Goal: Transaction & Acquisition: Purchase product/service

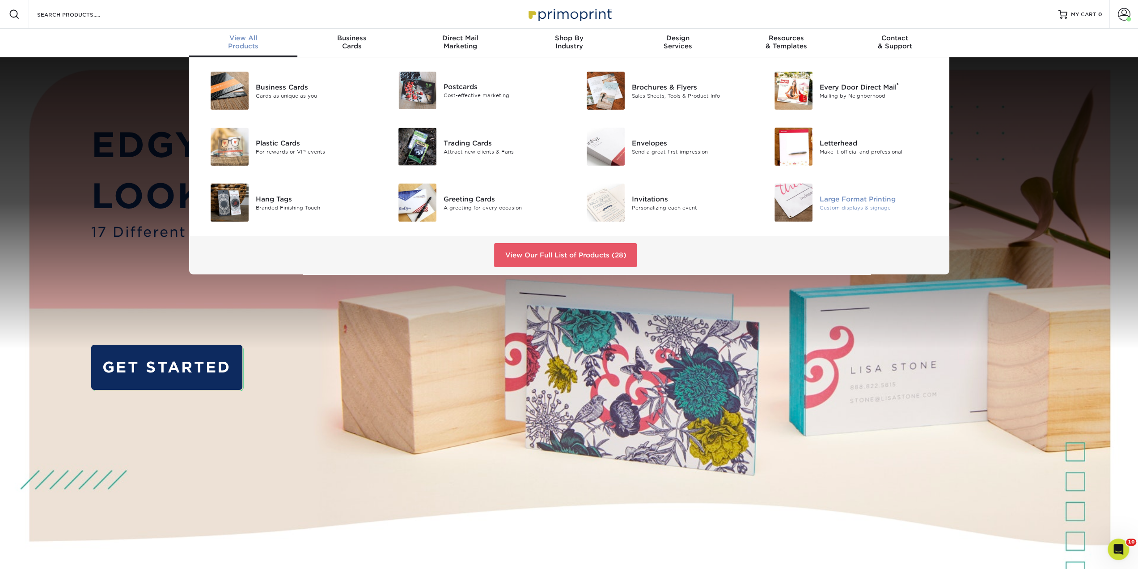
click at [786, 192] on img at bounding box center [794, 202] width 38 height 38
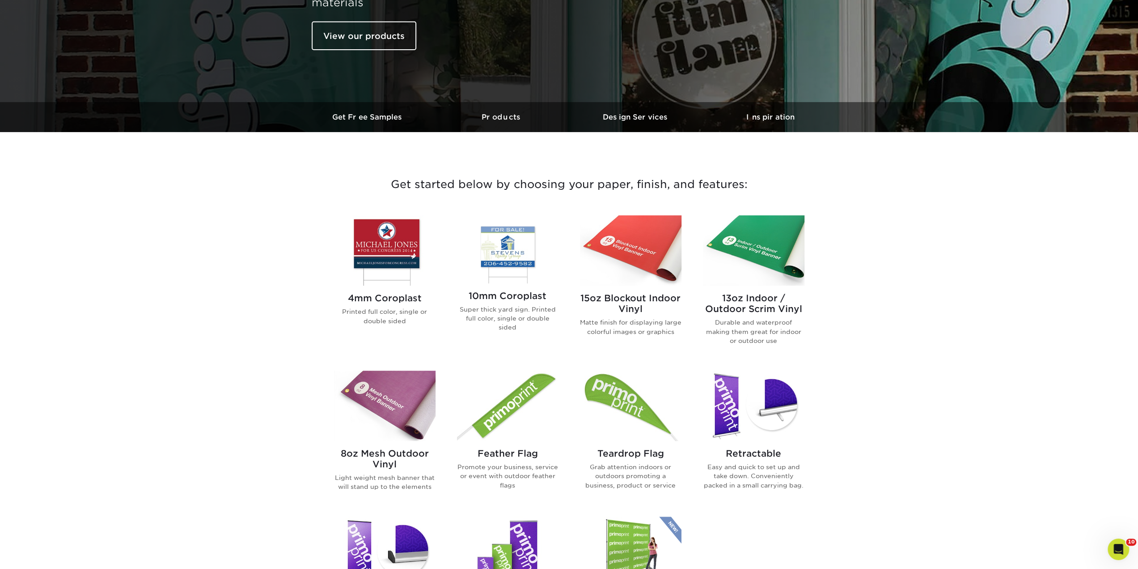
scroll to position [268, 0]
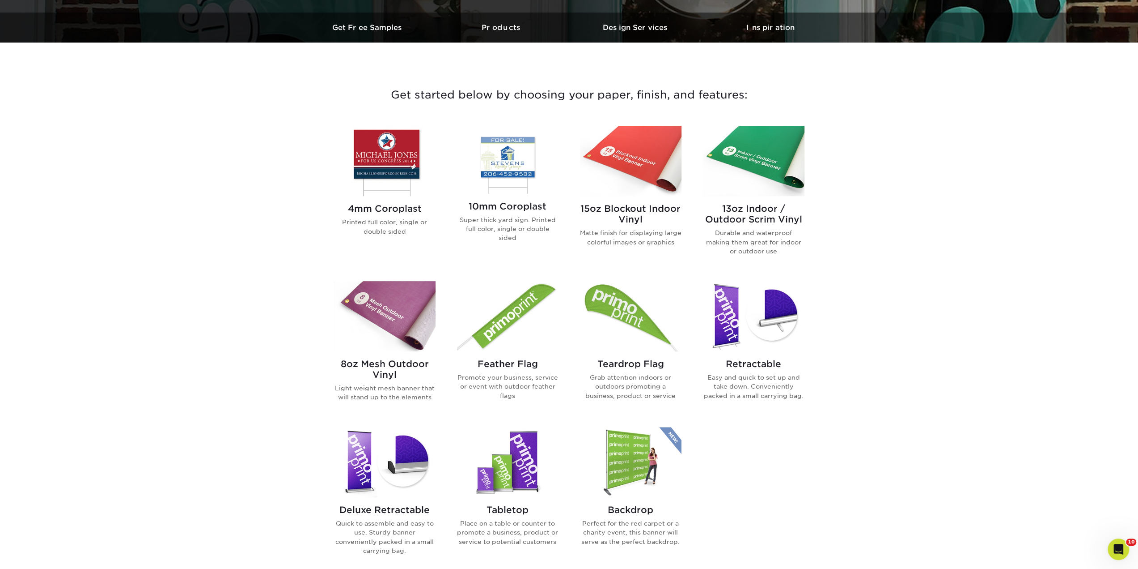
click at [733, 164] on img at bounding box center [754, 161] width 102 height 70
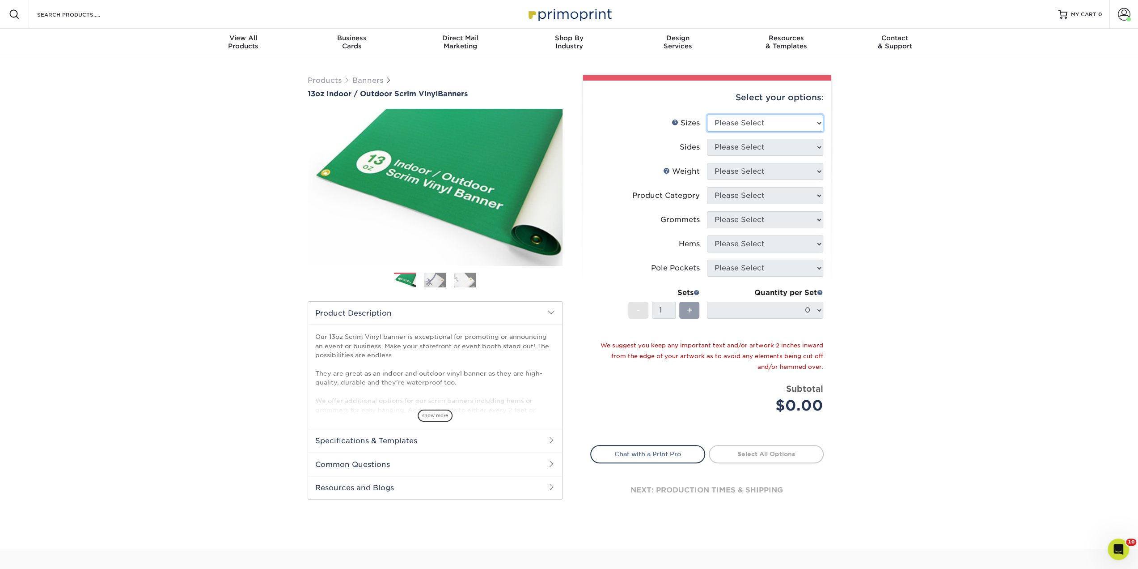
click at [751, 123] on select "Please Select 24" x 36" 24" x 48" 36" x 48" 36" x 60" 36" x 72" 36" x 96" 36" x…" at bounding box center [765, 123] width 116 height 17
select select "24.00x48.00"
click at [707, 115] on select "Please Select 24" x 36" 24" x 48" 36" x 48" 36" x 60" 36" x 72" 36" x 96" 36" x…" at bounding box center [765, 123] width 116 height 17
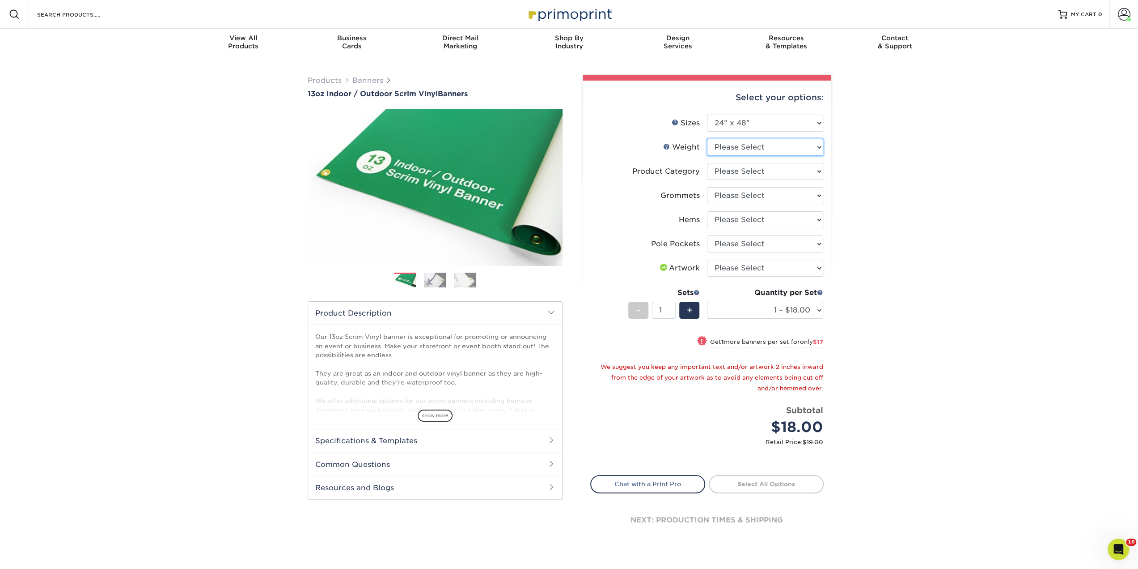
click at [747, 151] on select "Please Select 13OZ" at bounding box center [765, 147] width 116 height 17
select select "13OZ"
click at [707, 139] on select "Please Select 13OZ" at bounding box center [765, 147] width 116 height 17
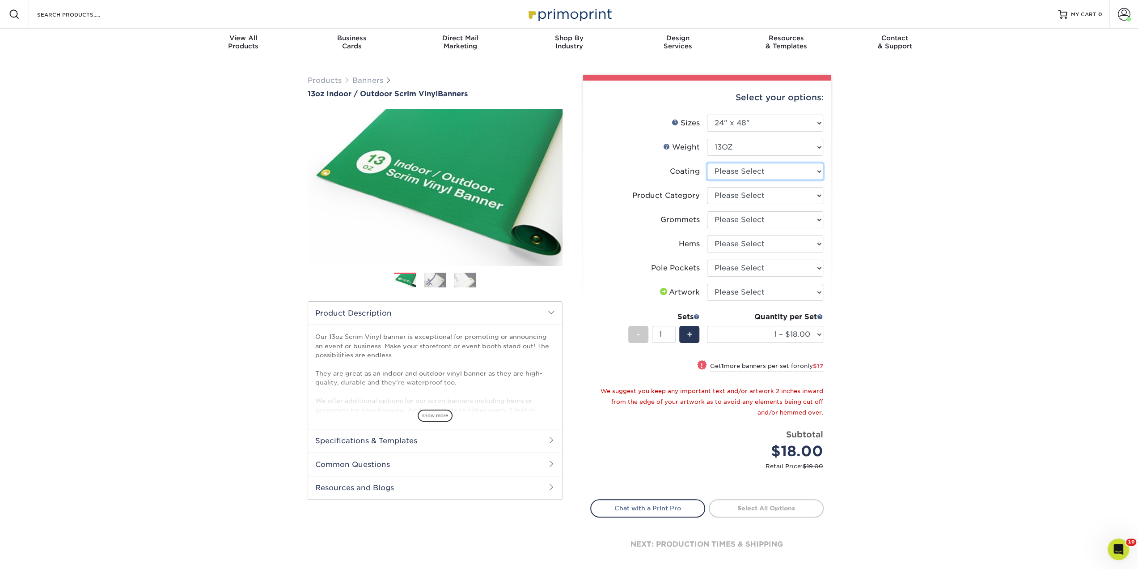
click at [747, 174] on select at bounding box center [765, 171] width 116 height 17
select select "3e7618de-abca-4bda-9f97-8b9129e913d8"
click at [707, 163] on select at bounding box center [765, 171] width 116 height 17
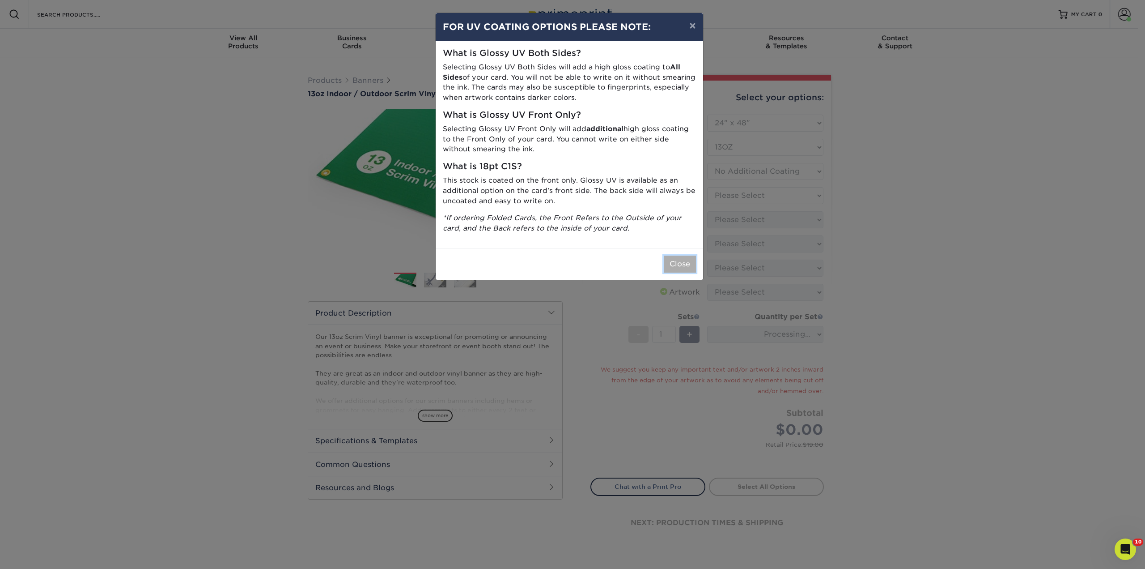
click at [675, 266] on button "Close" at bounding box center [680, 263] width 32 height 17
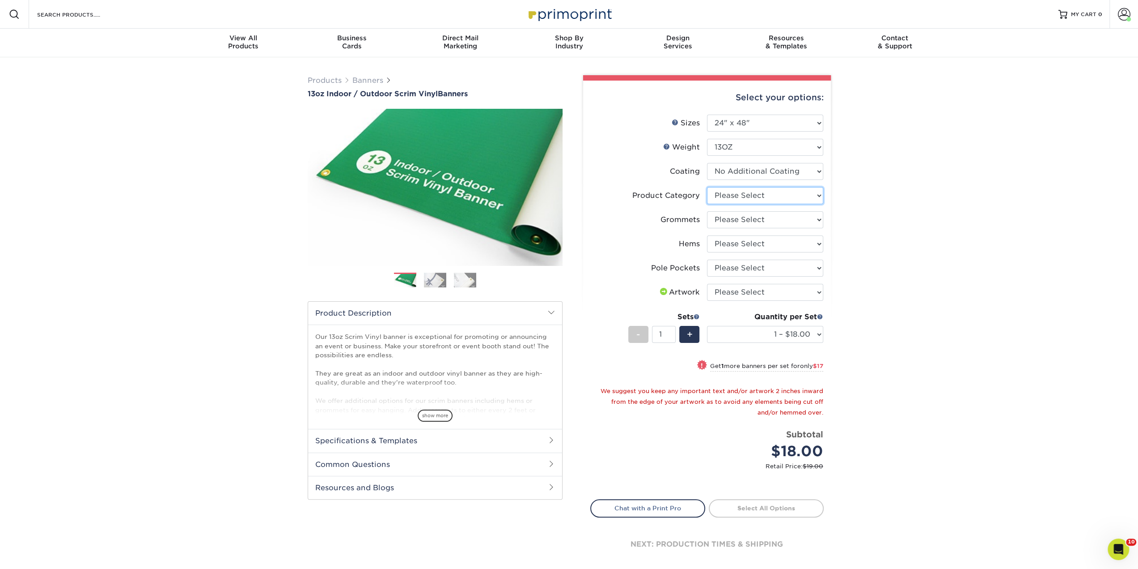
click at [734, 197] on select "Please Select 13oz Scrim Vinyl Banner - Matte" at bounding box center [765, 195] width 116 height 17
select select "bb192c35-bb20-422d-b6fe-0c7f48e5aa48"
click at [707, 187] on select "Please Select 13oz Scrim Vinyl Banner - Matte" at bounding box center [765, 195] width 116 height 17
click at [731, 223] on select "Please Select No Grommets Yes, Grommet All 4 Corners Yes, Grommets Every 1 ft. …" at bounding box center [765, 219] width 116 height 17
select select "ce33bba6-a87b-4293-934d-6f372bdce3e6"
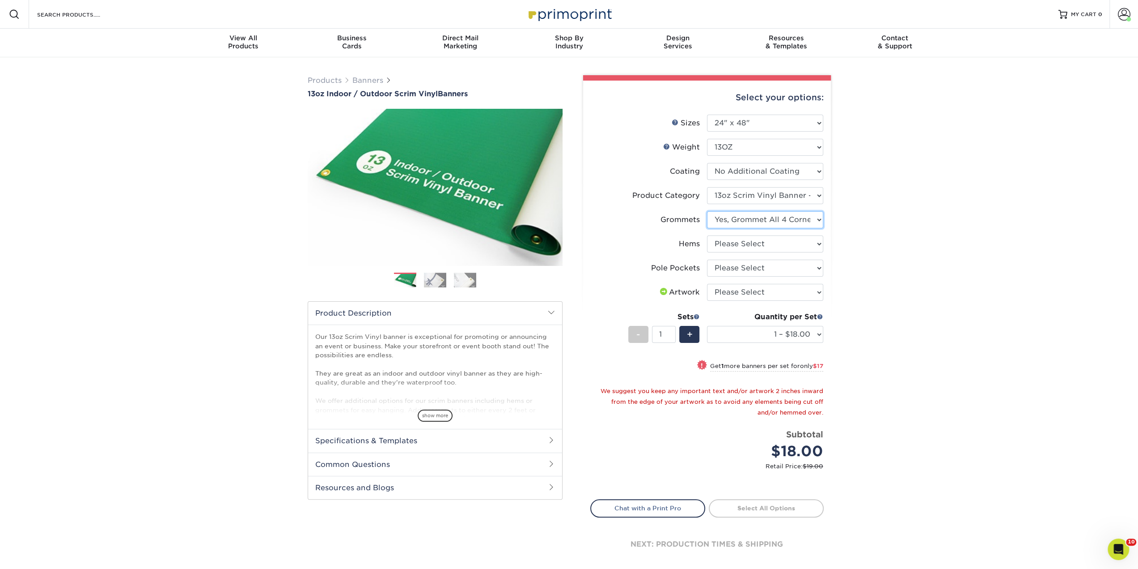
click at [707, 211] on select "Please Select No Grommets Yes, Grommet All 4 Corners Yes, Grommets Every 1 ft. …" at bounding box center [765, 219] width 116 height 17
click at [738, 245] on select "Please Select No Hems/Pole Pockets Yes, Hems Top and Bottom Only Yes, Hems All …" at bounding box center [765, 243] width 116 height 17
select select "799b34bf-ff99-4291-b254-51157b744628"
click at [707, 235] on select "Please Select No Hems/Pole Pockets Yes, Hems Top and Bottom Only Yes, Hems All …" at bounding box center [765, 243] width 116 height 17
click at [737, 268] on select "Please Select No Pole Pockets 2 in. Left and Right 2 in. Top and Bottom 4 in. L…" at bounding box center [765, 267] width 116 height 17
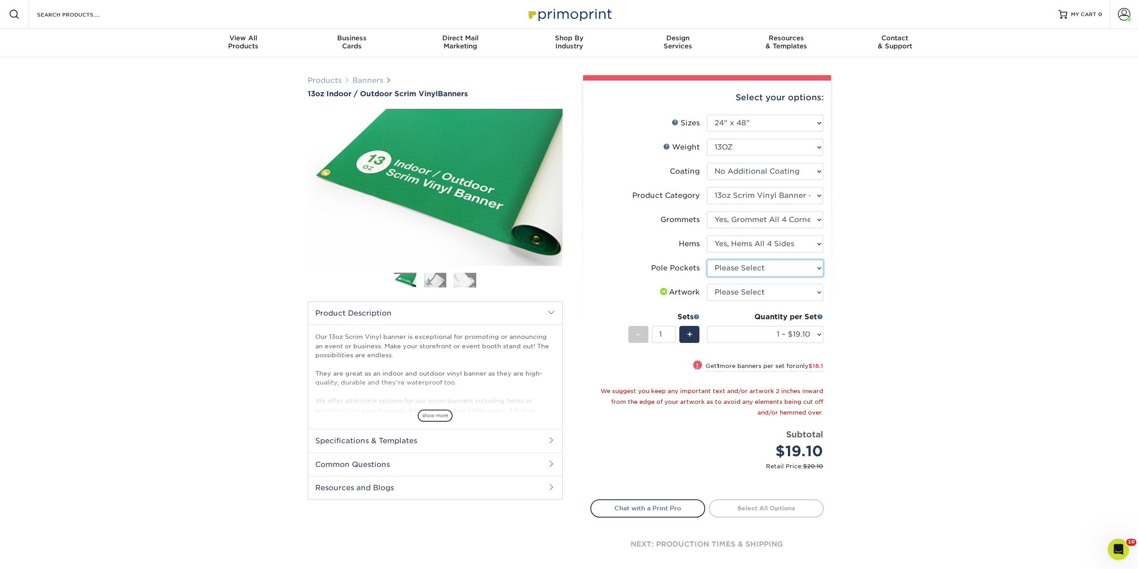
select select "462c5fe9-21e9-49a0-afb4-1c6e8664fe13"
click at [707, 259] on select "Please Select No Pole Pockets 2 in. Left and Right 2 in. Top and Bottom 4 in. L…" at bounding box center [765, 267] width 116 height 17
click at [737, 291] on select "Please Select I will upload files I need a design - $50" at bounding box center [765, 292] width 116 height 17
select select "upload"
click at [707, 284] on select "Please Select I will upload files I need a design - $50" at bounding box center [765, 292] width 116 height 17
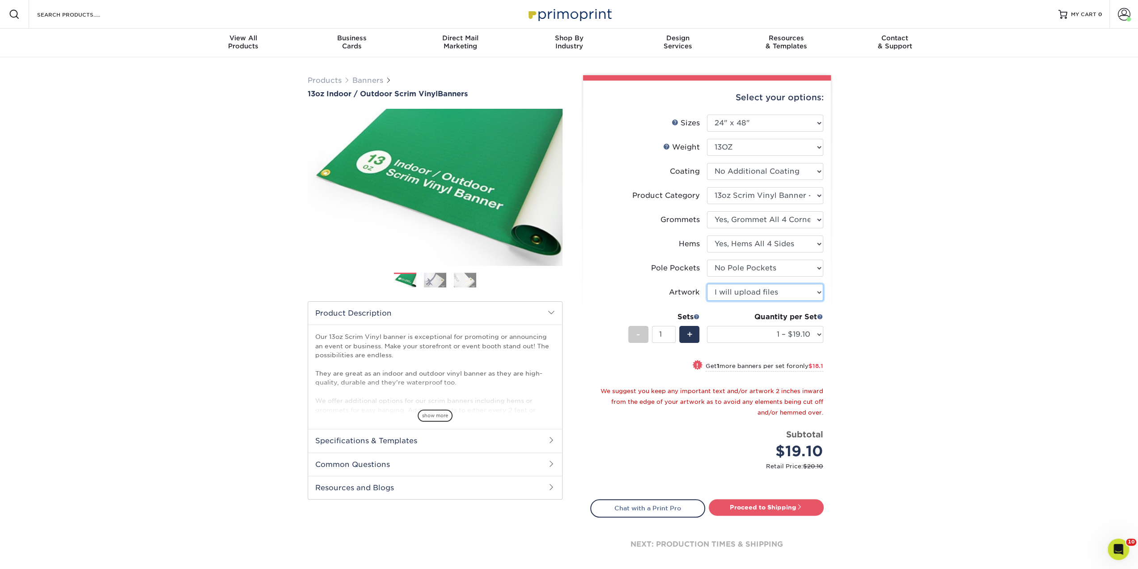
scroll to position [45, 0]
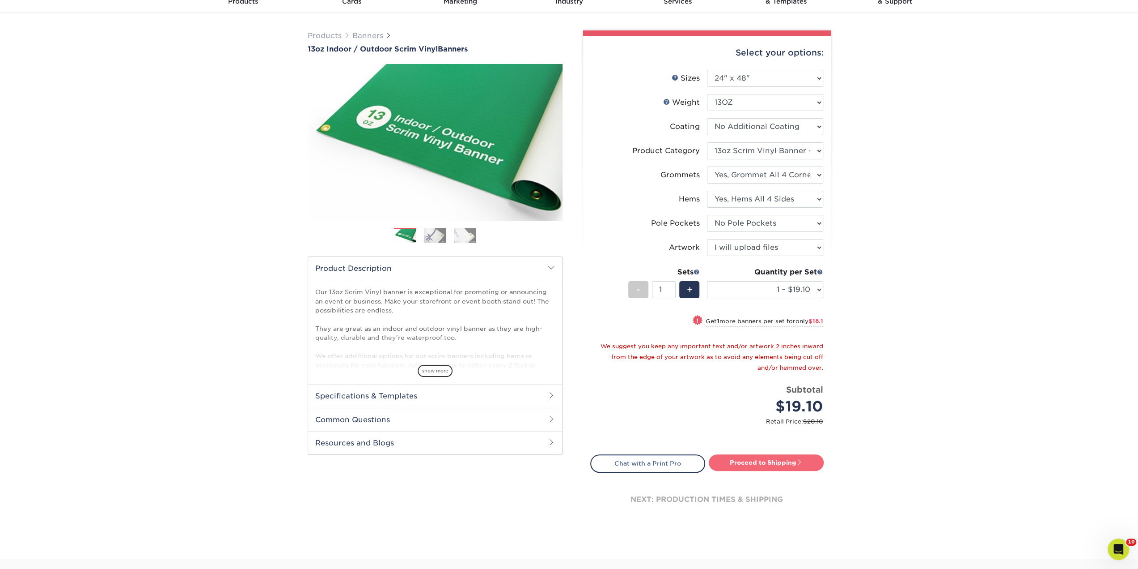
click at [784, 465] on link "Proceed to Shipping" at bounding box center [766, 462] width 115 height 16
type input "Set 1"
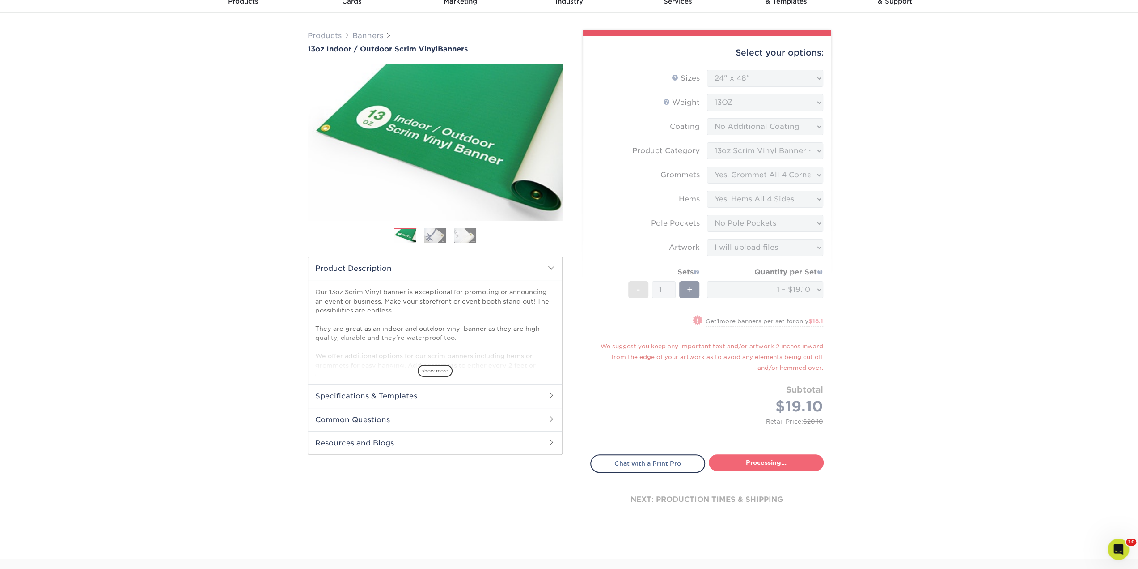
select select "52f2e562-17a2-454a-af3b-551a73d534cc"
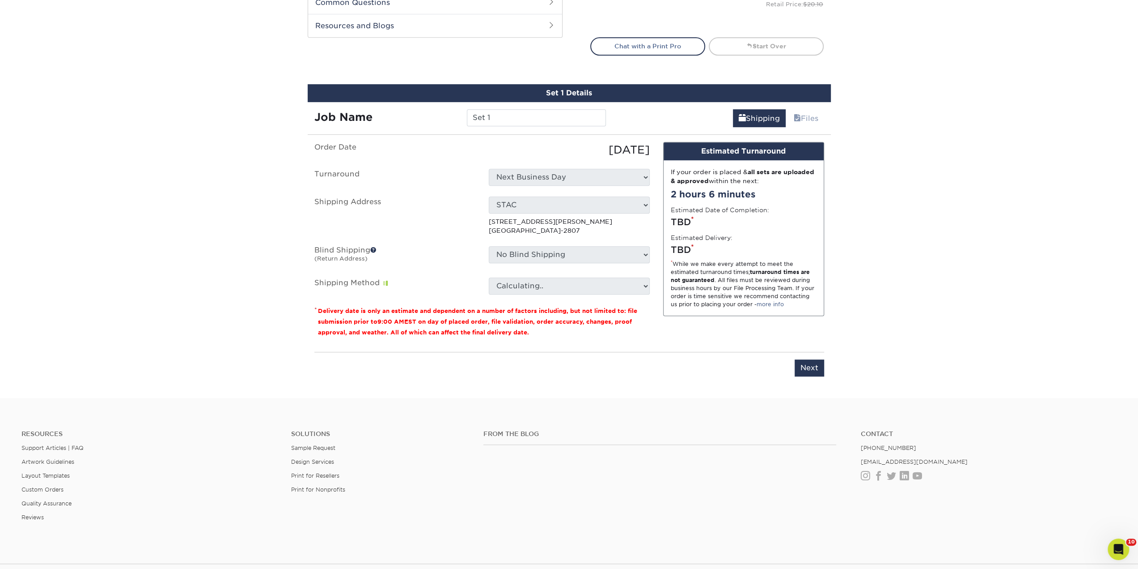
scroll to position [523, 0]
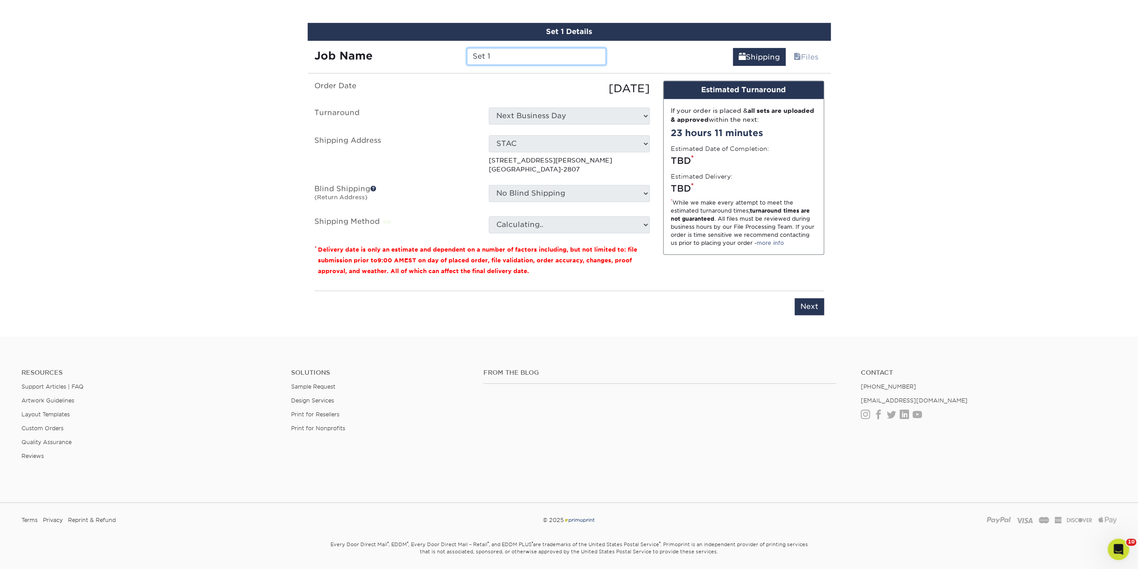
click at [522, 60] on input "Set 1" at bounding box center [536, 56] width 139 height 17
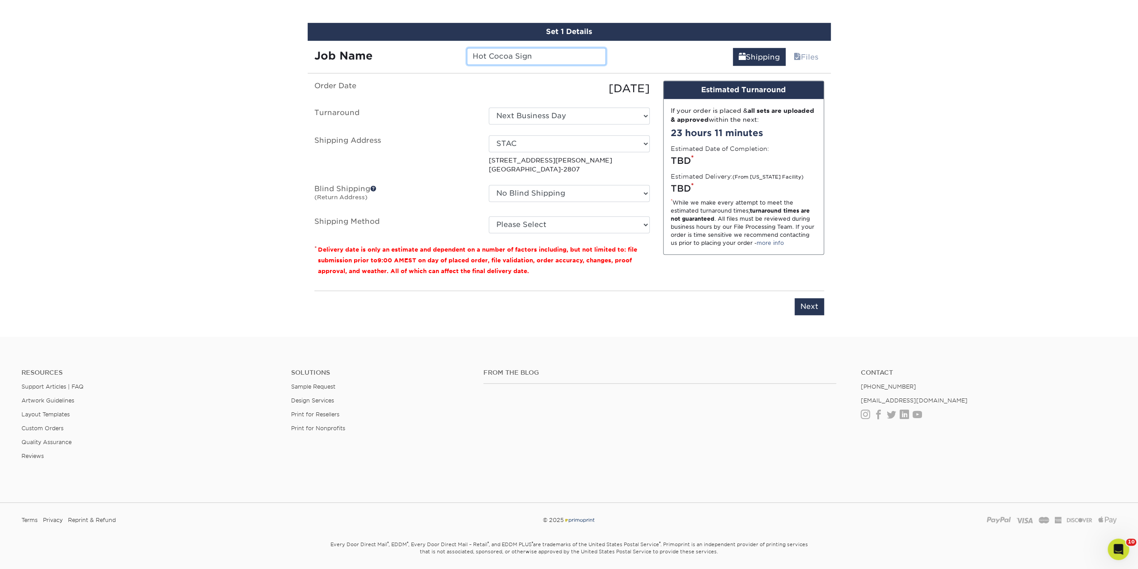
type input "Hot Cocoa Sign"
click at [545, 107] on select "Select One Next Business Day" at bounding box center [569, 115] width 161 height 17
click at [489, 107] on select "Select One Next Business Day" at bounding box center [569, 115] width 161 height 17
click at [549, 193] on select "No Blind Shipping Marybeth STAC + Add New Address" at bounding box center [569, 193] width 161 height 17
select select "162923"
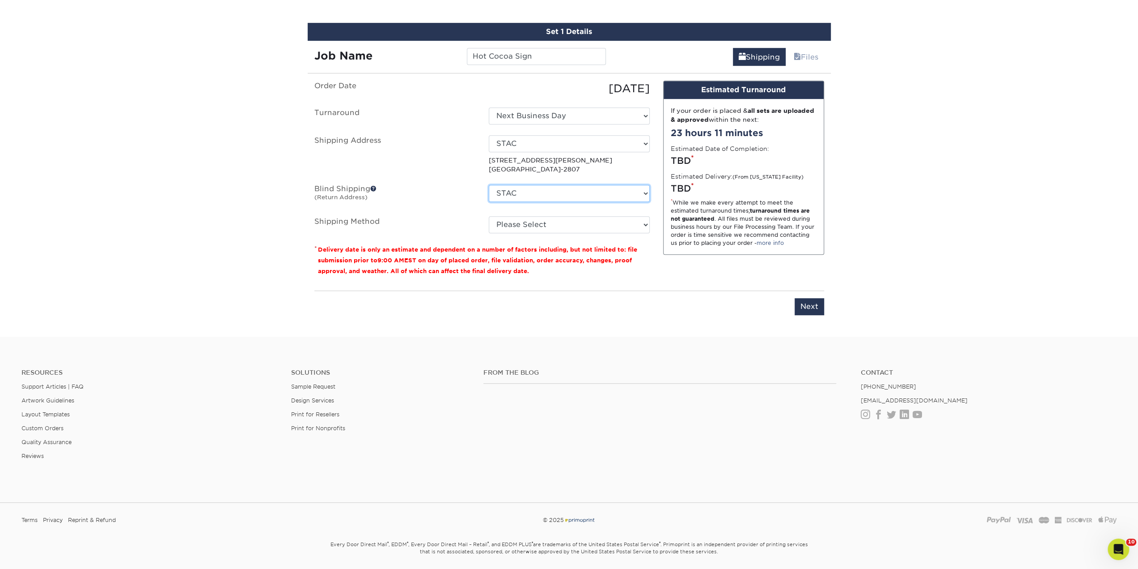
click at [489, 185] on select "No Blind Shipping Marybeth STAC + Add New Address" at bounding box center [569, 193] width 161 height 17
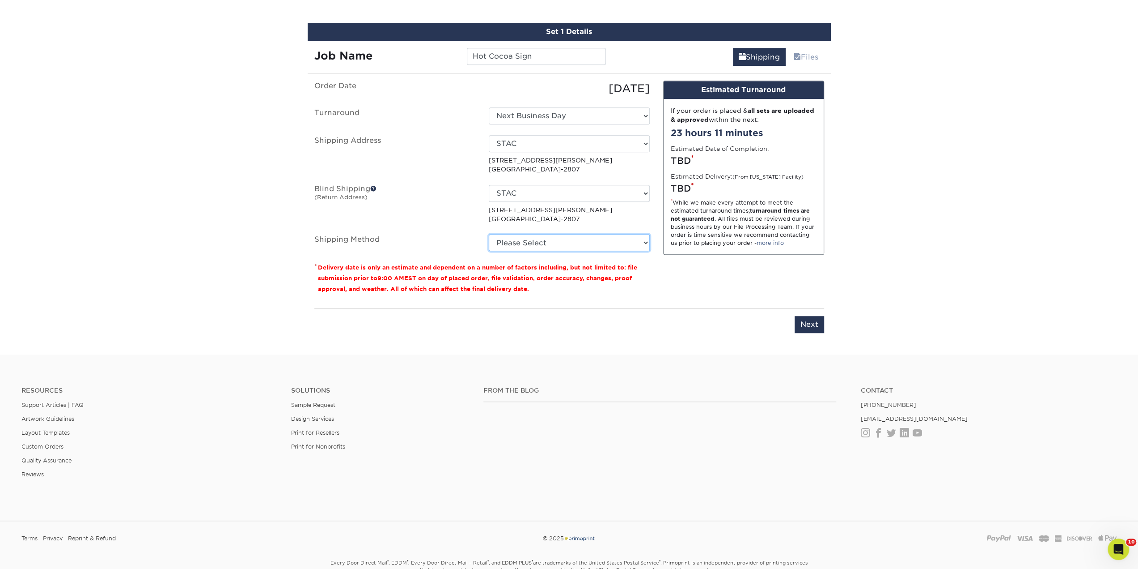
click at [554, 243] on select "Please Select Flat Rate Shipping (+$11.20) 3 Day Shipping Service (+$18.70) Gro…" at bounding box center [569, 242] width 161 height 17
select select "G4MFLATRATE"
click at [489, 234] on select "Please Select Flat Rate Shipping (+$11.20) 3 Day Shipping Service (+$18.70) Gro…" at bounding box center [569, 242] width 161 height 17
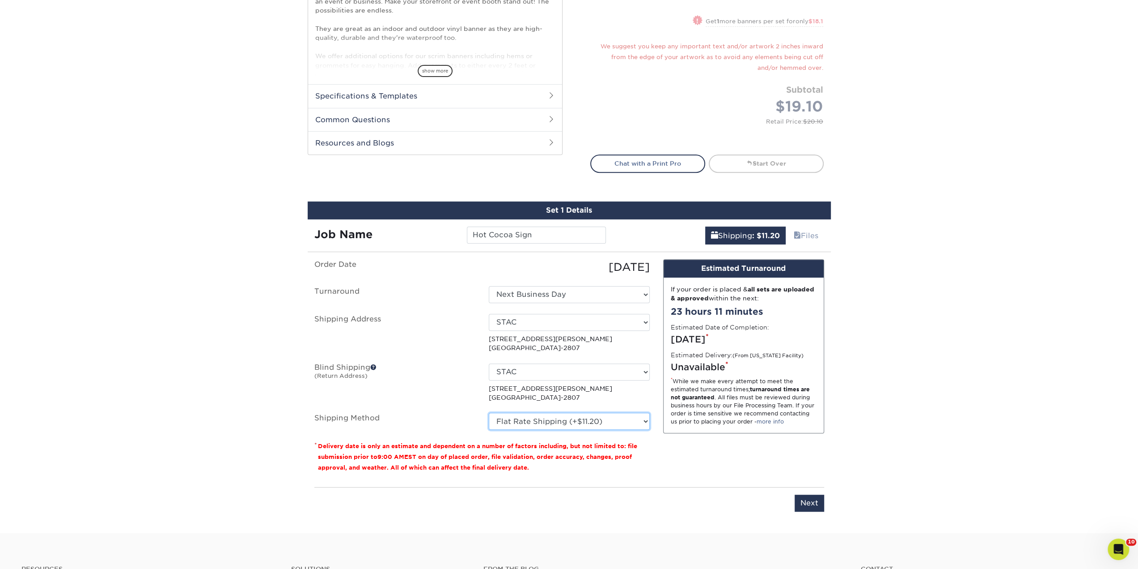
scroll to position [433, 0]
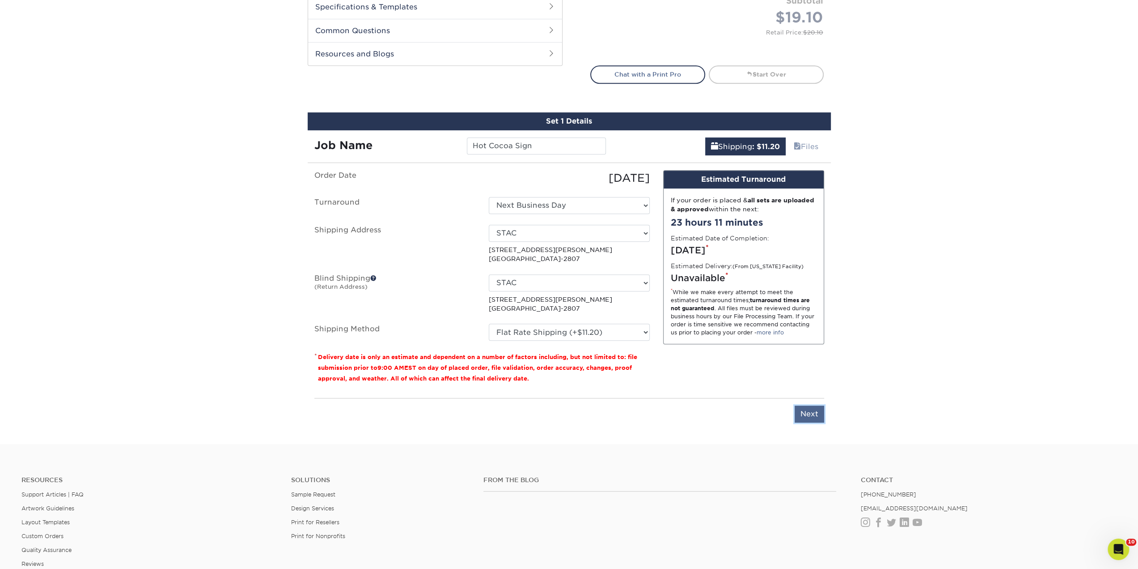
click at [810, 416] on input "Next" at bounding box center [810, 413] width 30 height 17
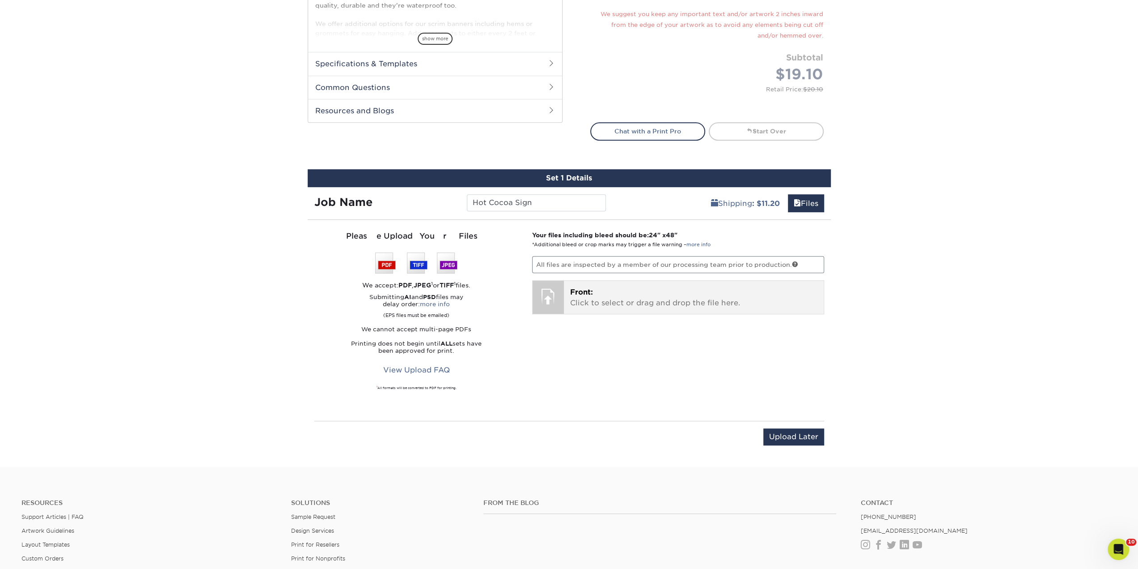
scroll to position [389, 0]
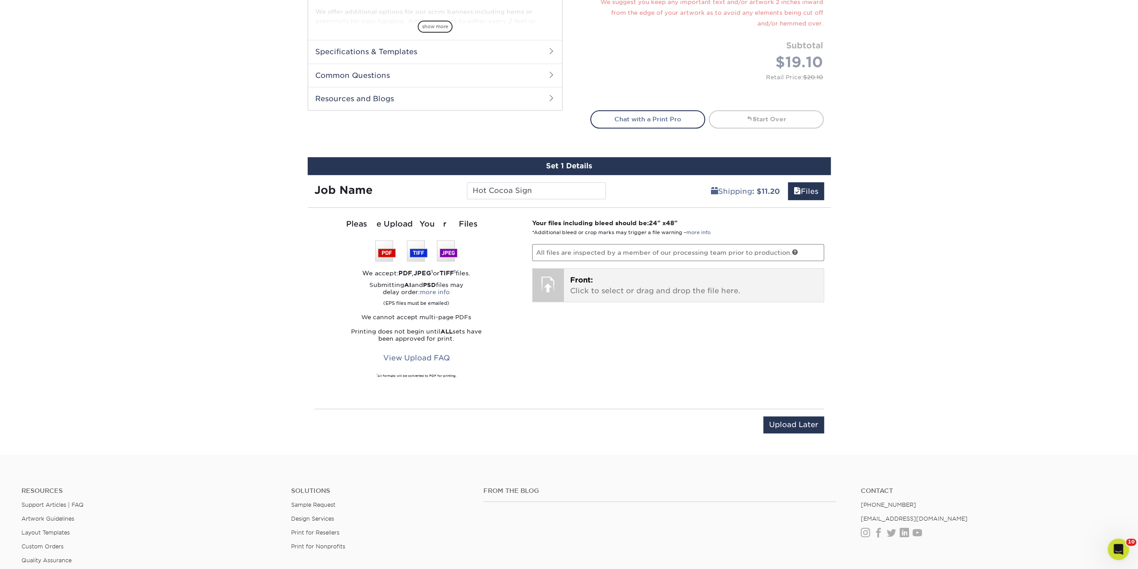
click at [611, 284] on p "Front: Click to select or drag and drop the file here." at bounding box center [693, 285] width 247 height 21
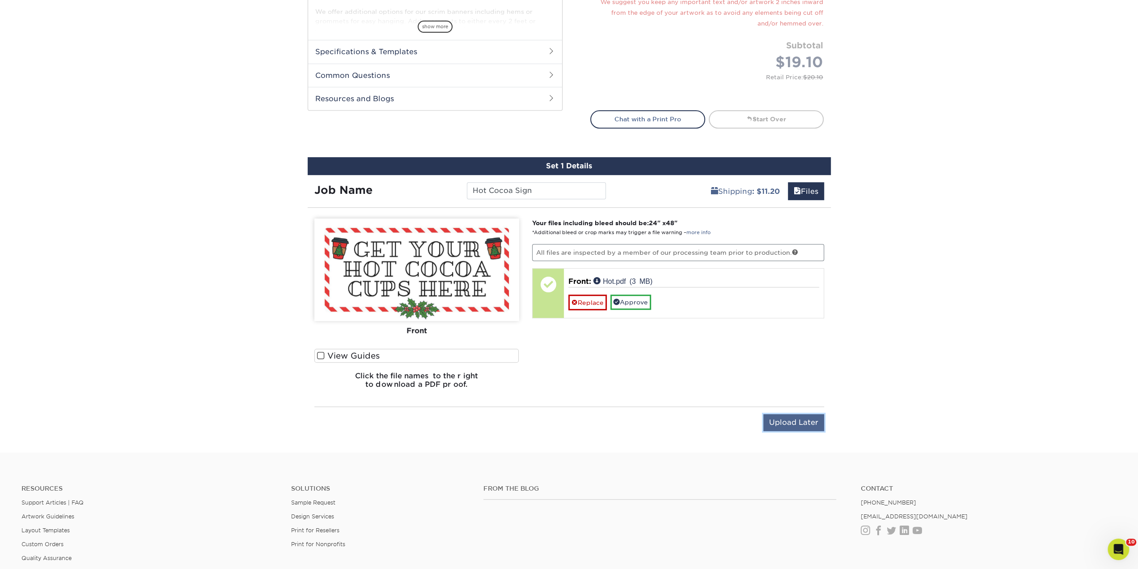
click at [772, 416] on input "Upload Later" at bounding box center [794, 422] width 61 height 17
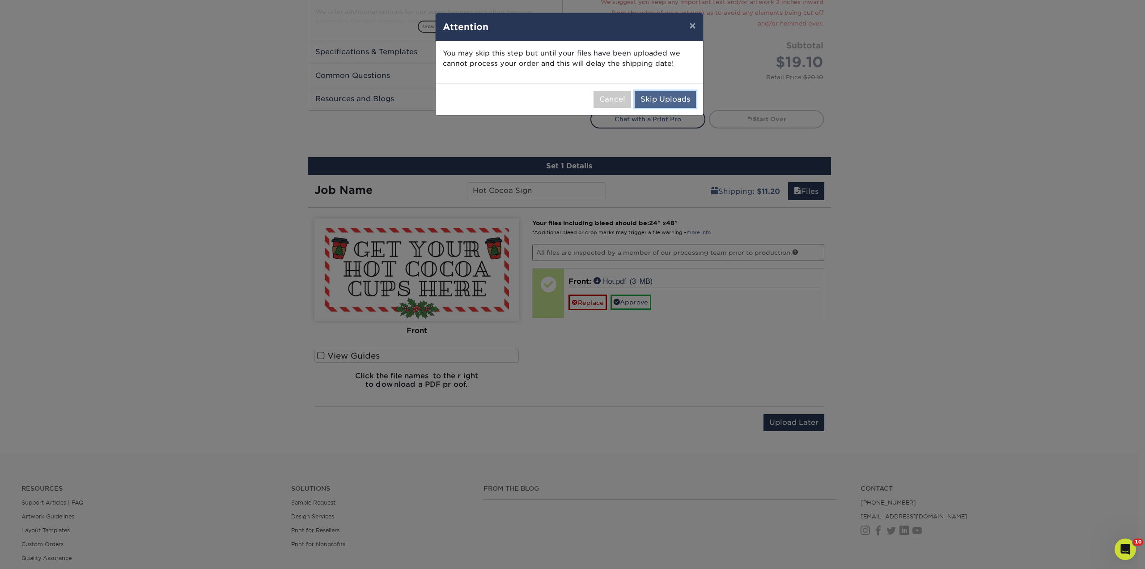
click at [664, 97] on button "Skip Uploads" at bounding box center [665, 99] width 61 height 17
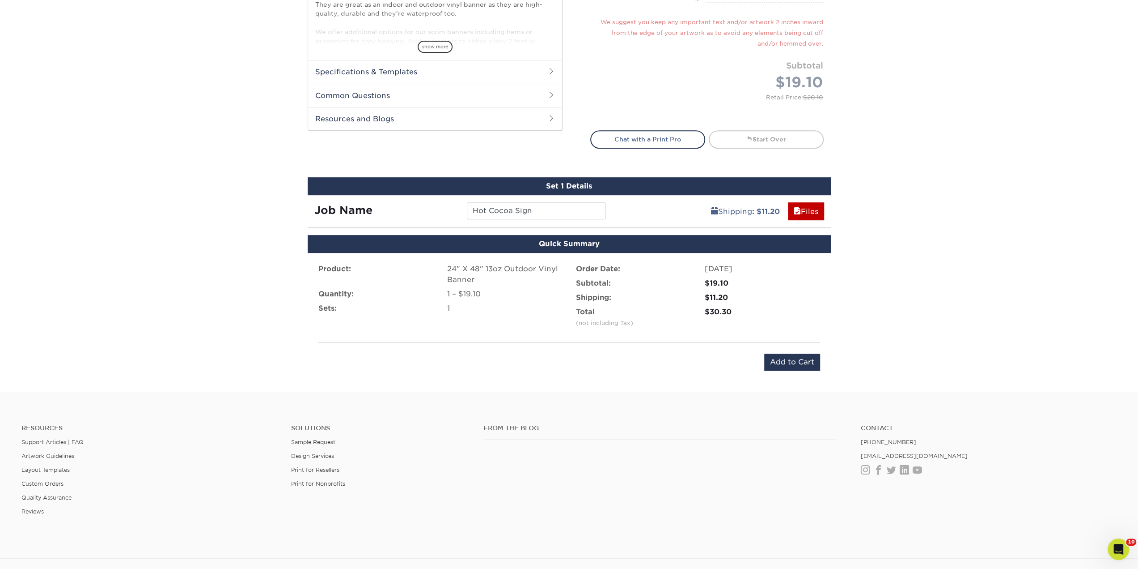
scroll to position [356, 0]
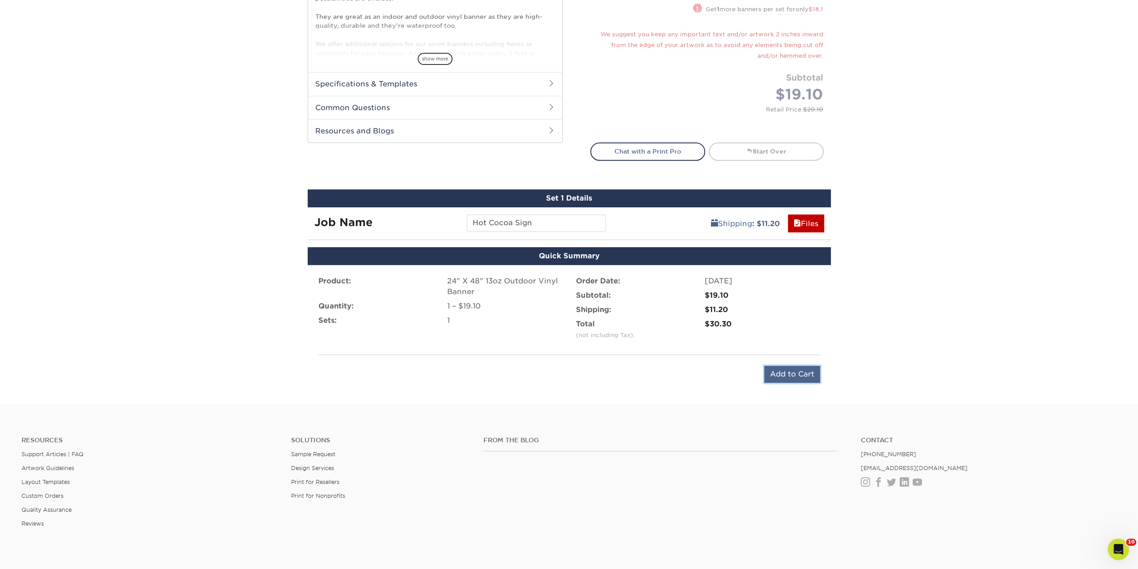
click at [787, 371] on input "Add to Cart" at bounding box center [792, 373] width 56 height 17
